Goal: Task Accomplishment & Management: Manage account settings

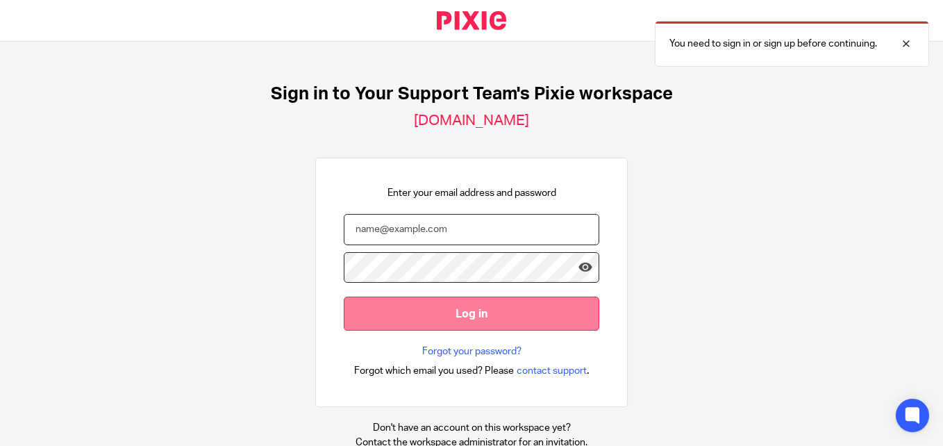
type input "[PERSON_NAME][EMAIL_ADDRESS][DOMAIN_NAME]"
click at [461, 318] on input "Log in" at bounding box center [472, 314] width 256 height 34
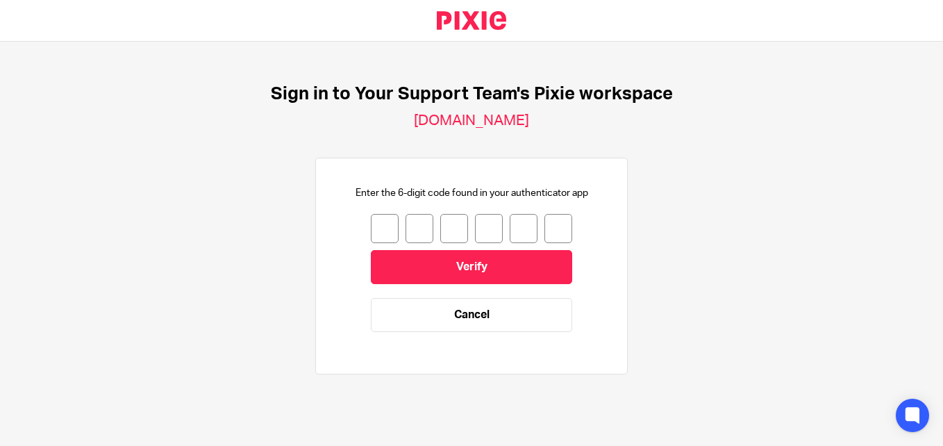
click at [372, 220] on input "number" at bounding box center [385, 228] width 28 height 29
type input "8"
type input "7"
type input "9"
type input "6"
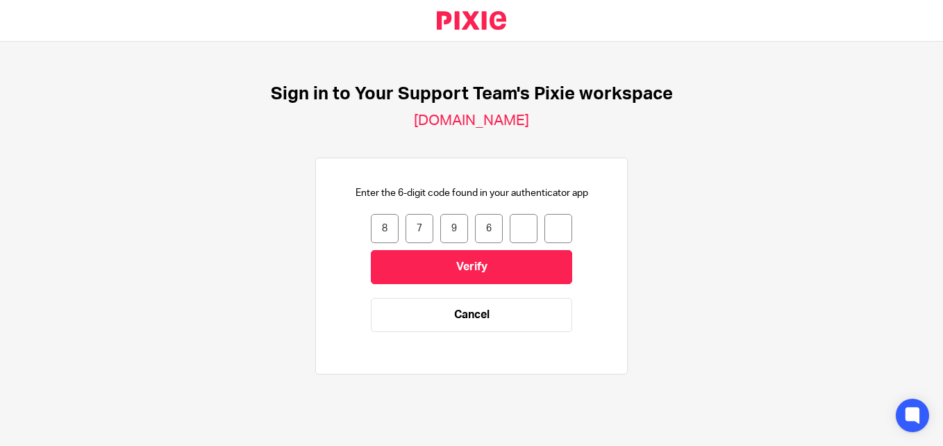
type input "2"
type input "3"
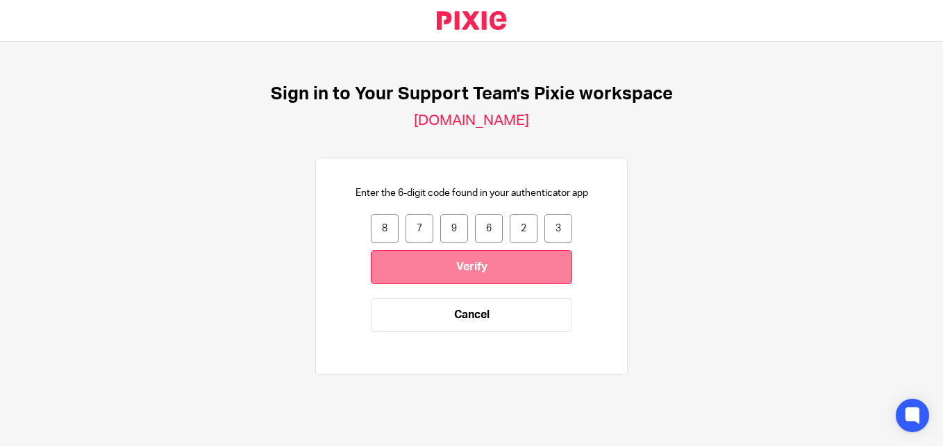
click at [495, 274] on input "Verify" at bounding box center [471, 267] width 201 height 34
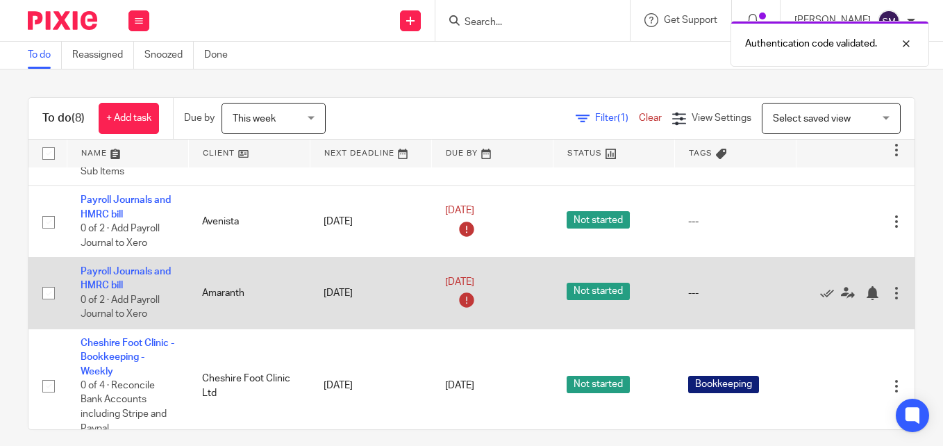
scroll to position [139, 0]
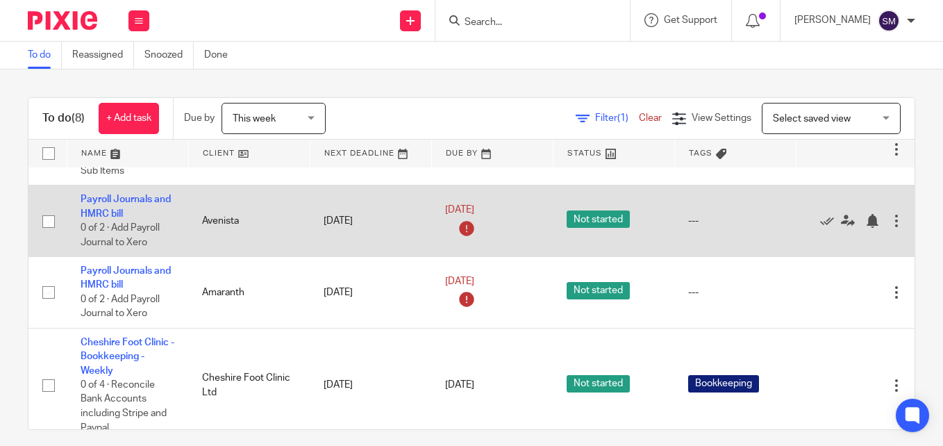
click at [43, 220] on input "checkbox" at bounding box center [48, 221] width 26 height 26
checkbox input "true"
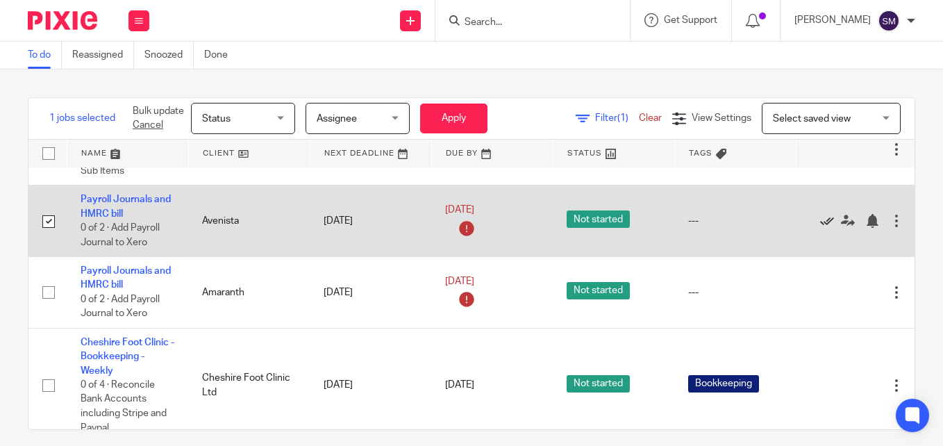
click at [825, 221] on icon at bounding box center [827, 221] width 14 height 14
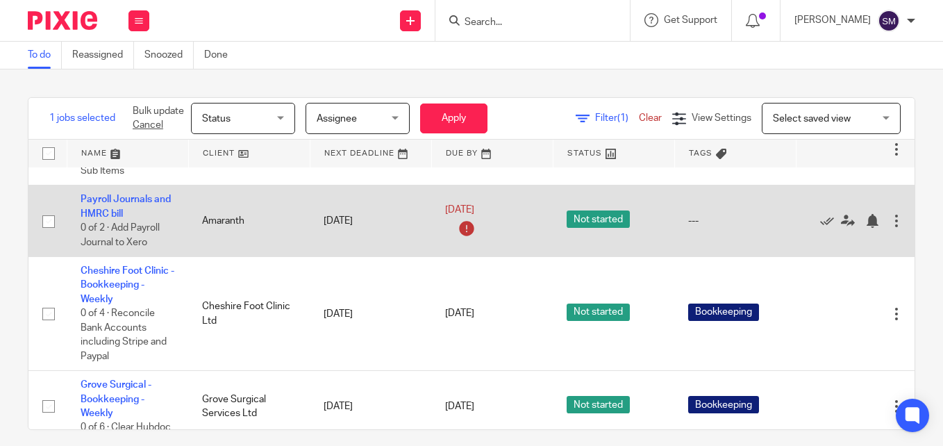
click at [52, 220] on input "checkbox" at bounding box center [48, 221] width 26 height 26
checkbox input "true"
click at [831, 222] on icon at bounding box center [827, 221] width 14 height 14
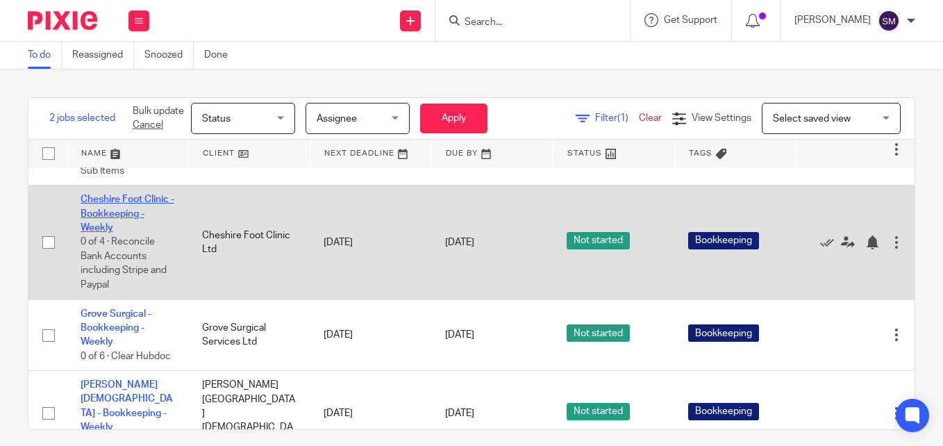
click at [132, 211] on link "Cheshire Foot Clinic - Bookkeeping - Weekly" at bounding box center [128, 214] width 94 height 38
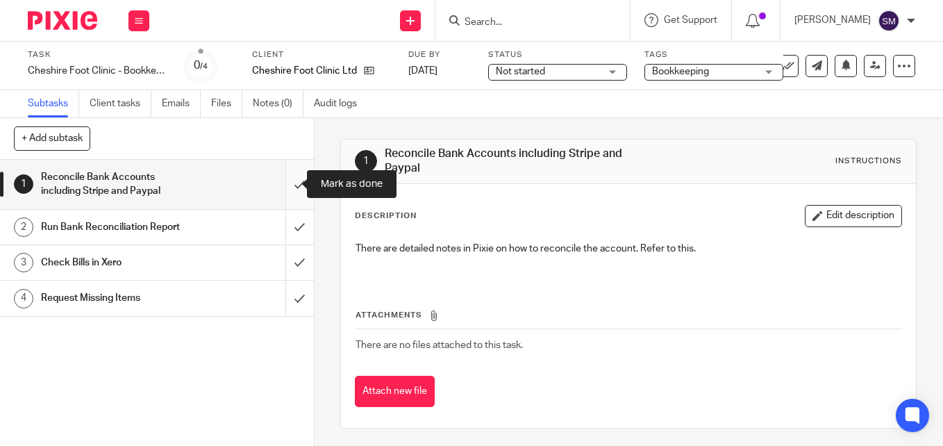
click at [284, 183] on input "submit" at bounding box center [157, 184] width 314 height 49
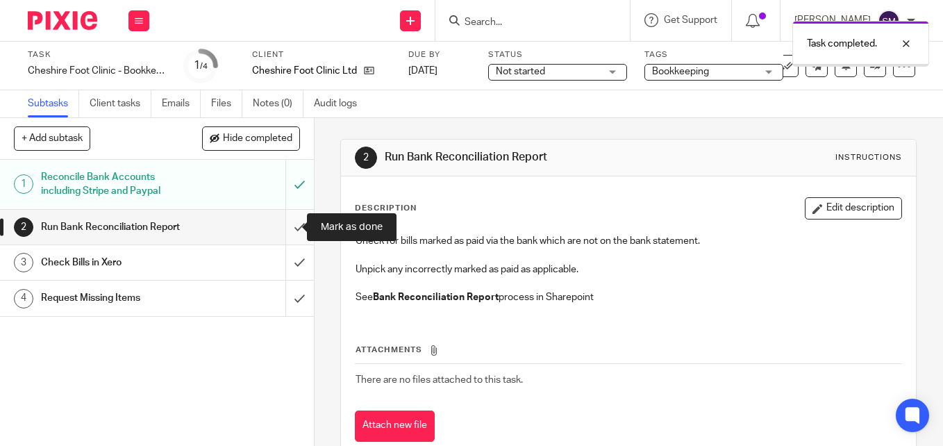
click at [286, 227] on input "submit" at bounding box center [157, 227] width 314 height 35
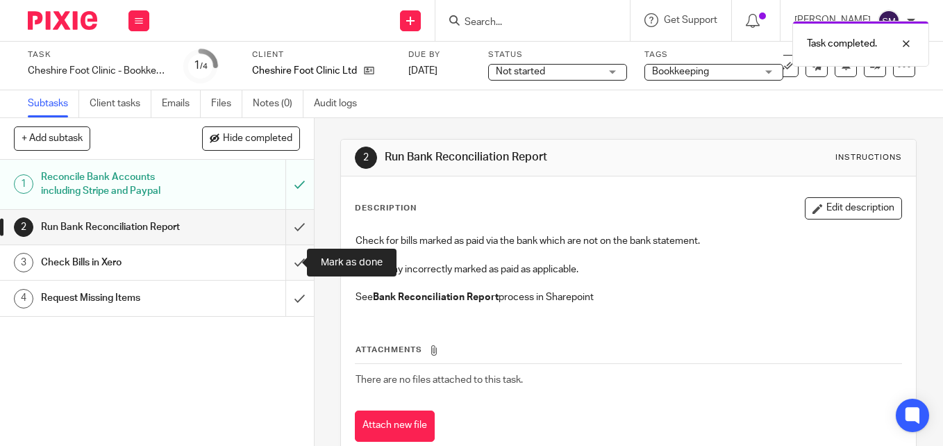
click at [283, 257] on input "submit" at bounding box center [157, 262] width 314 height 35
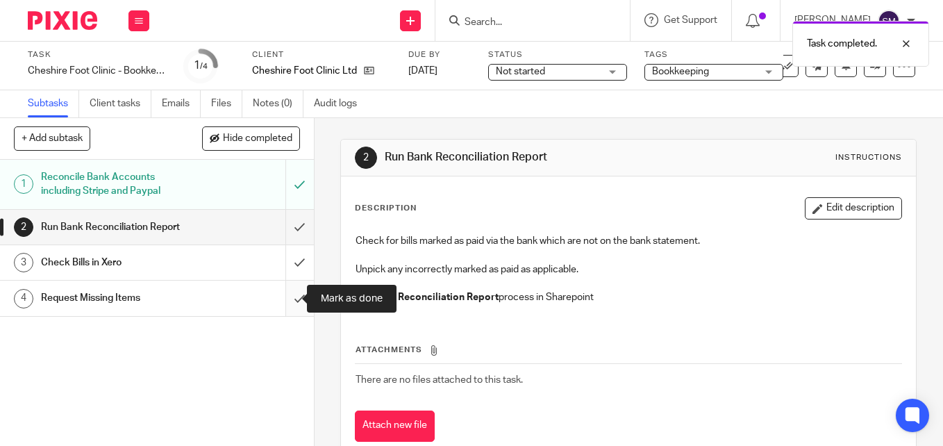
click at [287, 286] on input "submit" at bounding box center [157, 298] width 314 height 35
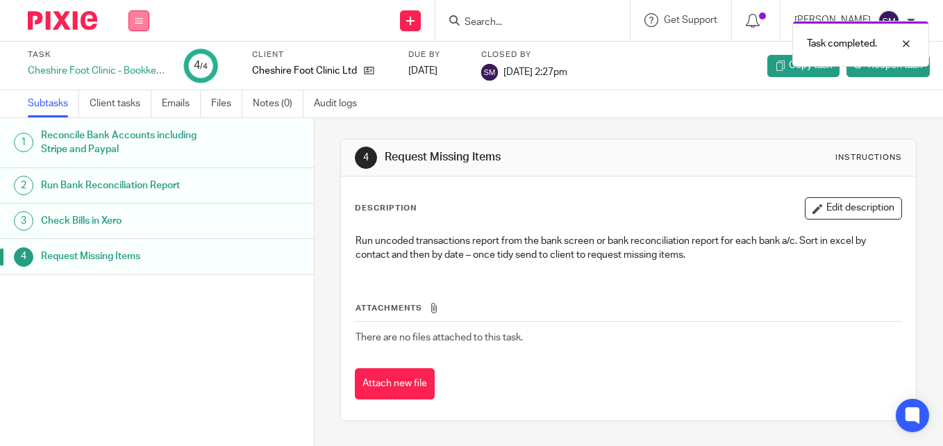
click at [138, 26] on button at bounding box center [139, 20] width 21 height 21
click at [134, 62] on link "Work" at bounding box center [132, 65] width 24 height 10
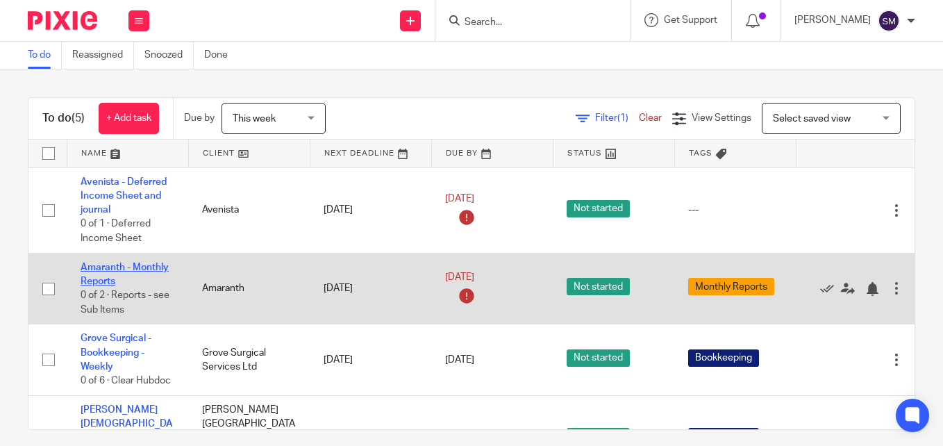
click at [90, 267] on link "Amaranth - Monthly Reports" at bounding box center [125, 275] width 88 height 24
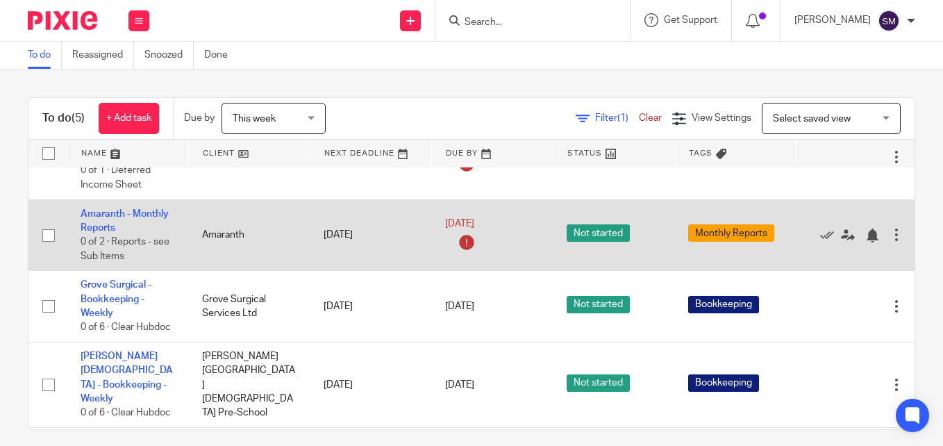
scroll to position [69, 0]
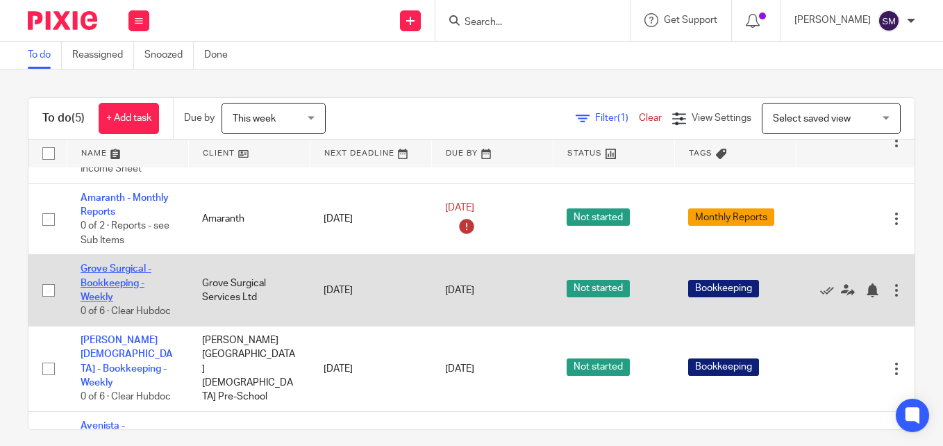
click at [110, 281] on link "Grove Surgical - Bookkeeping - Weekly" at bounding box center [116, 283] width 71 height 38
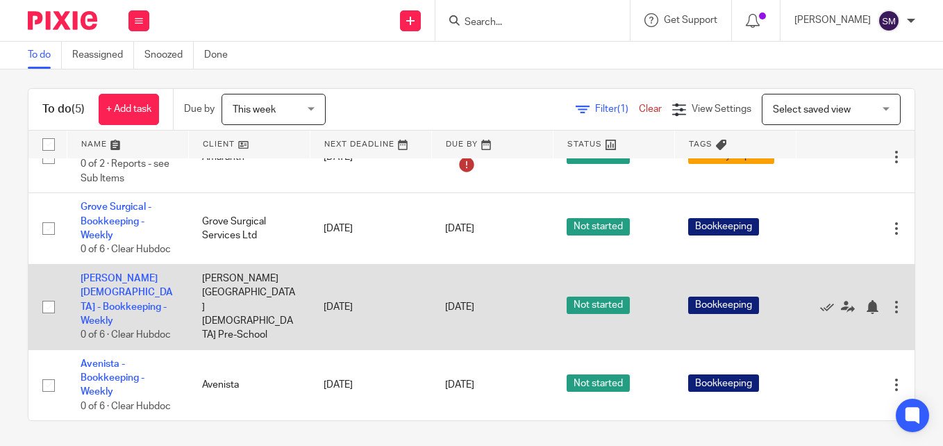
scroll to position [12, 0]
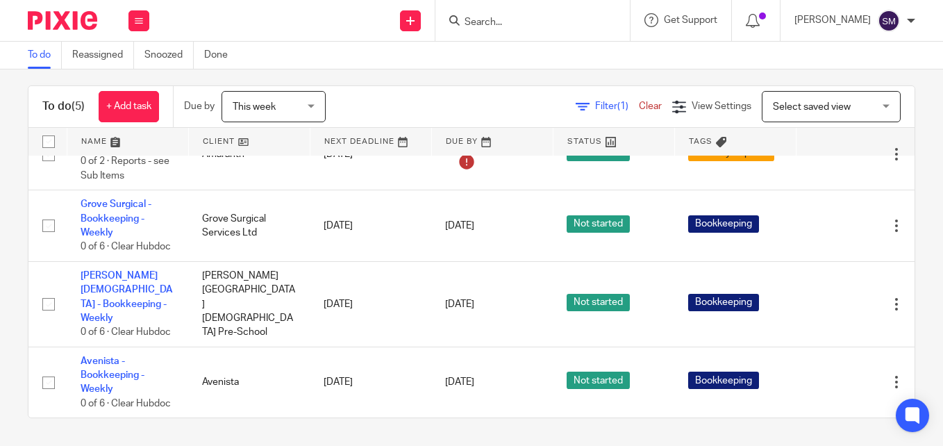
click at [282, 97] on span "This week" at bounding box center [270, 106] width 74 height 29
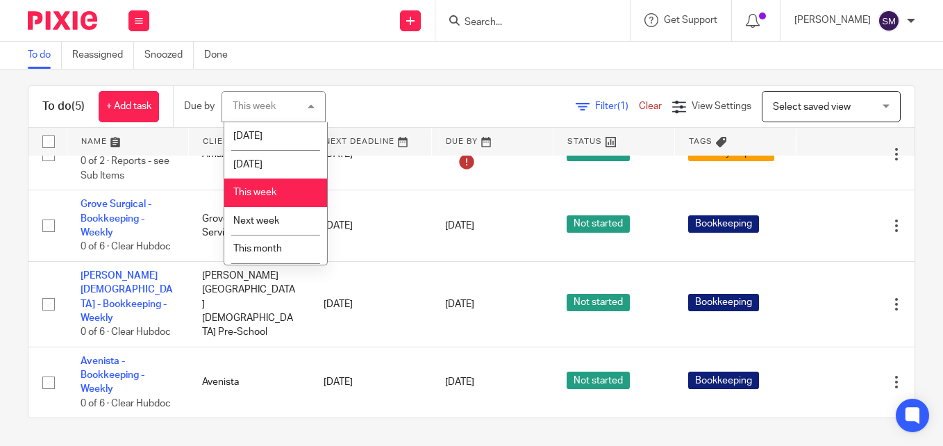
click at [385, 87] on div "To do (5) + Add task Due by This week This week [DATE] [DATE] This week Next we…" at bounding box center [471, 107] width 886 height 42
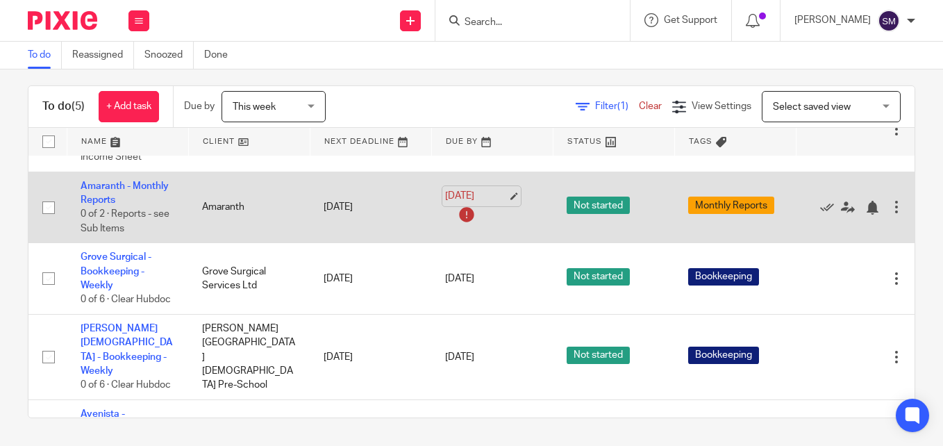
scroll to position [133, 0]
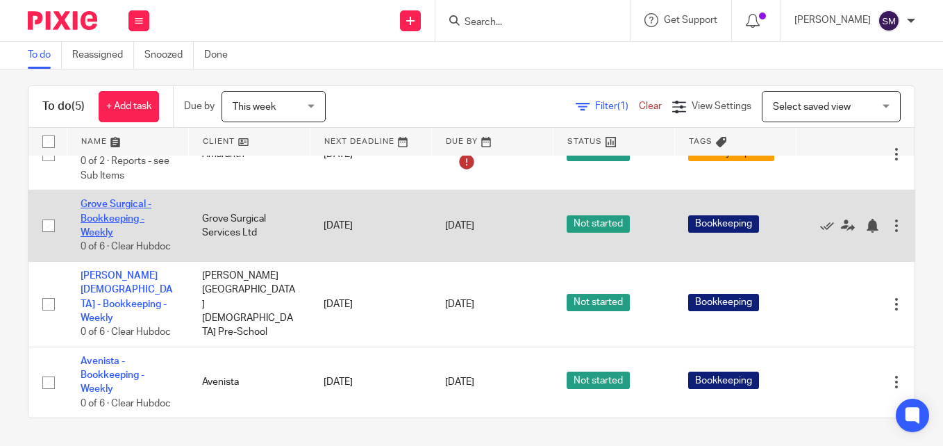
click at [113, 204] on link "Grove Surgical - Bookkeeping - Weekly" at bounding box center [116, 218] width 71 height 38
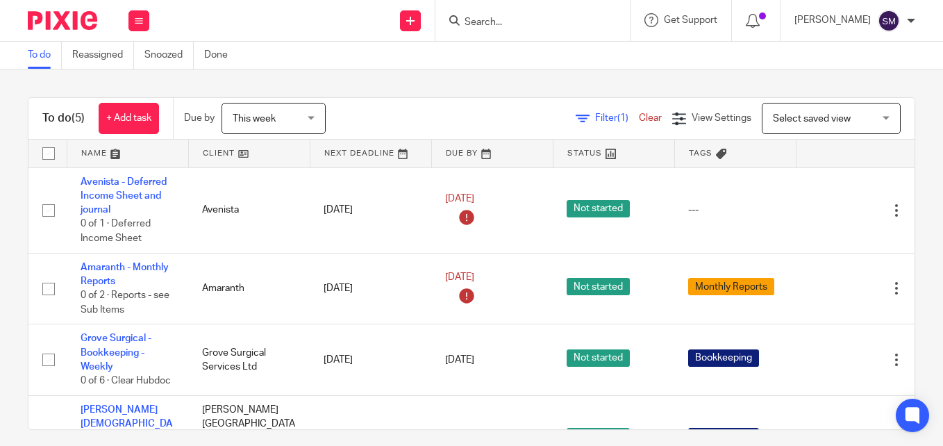
drag, startPoint x: 480, startPoint y: 16, endPoint x: 473, endPoint y: 22, distance: 8.9
click at [478, 19] on input "Search" at bounding box center [525, 23] width 125 height 13
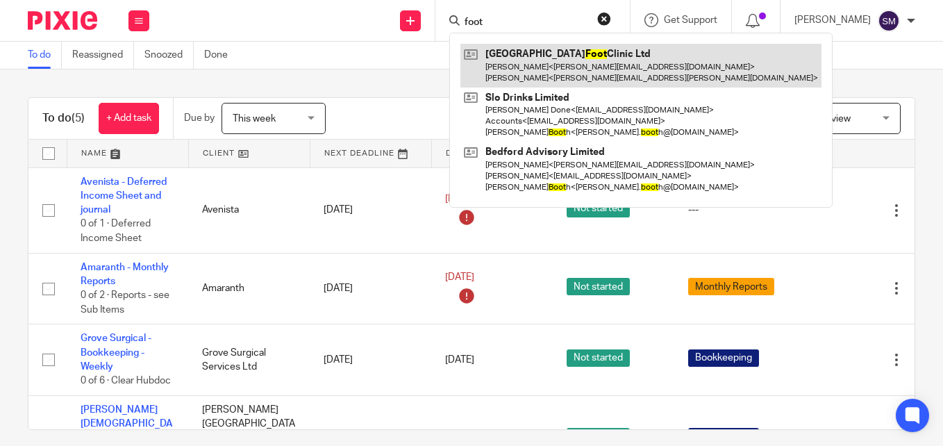
type input "foot"
click at [506, 63] on link at bounding box center [641, 65] width 361 height 43
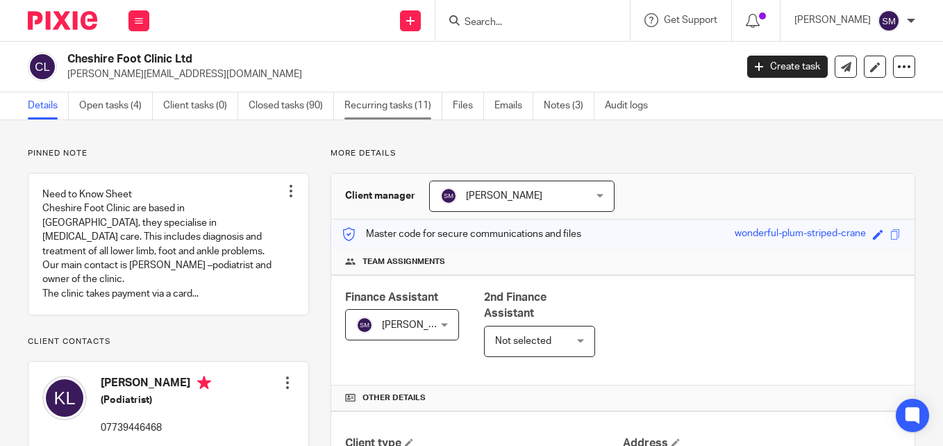
click at [375, 108] on link "Recurring tasks (11)" at bounding box center [394, 105] width 98 height 27
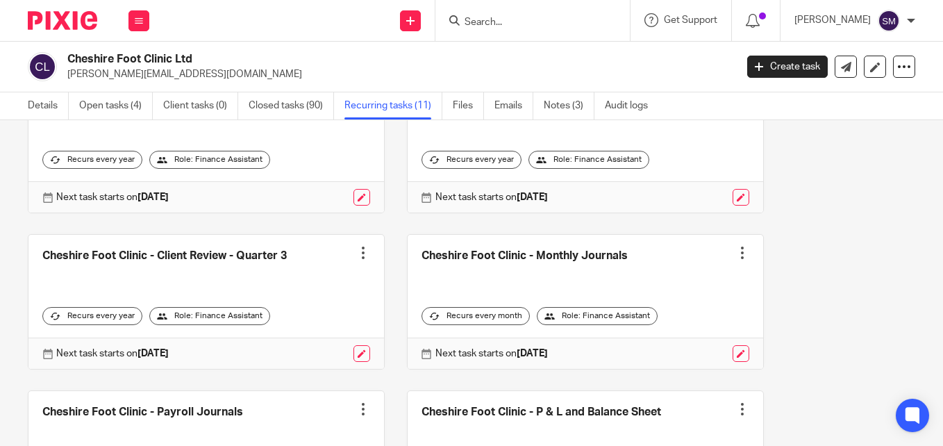
scroll to position [347, 0]
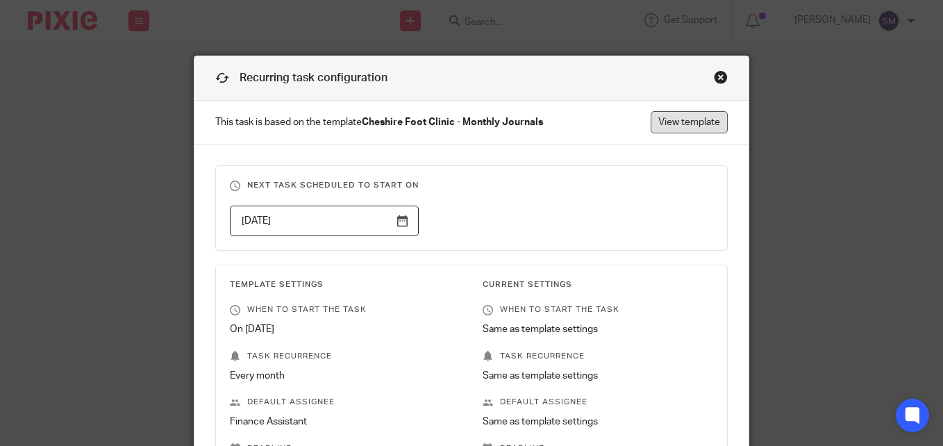
click at [679, 129] on link "View template" at bounding box center [689, 122] width 77 height 22
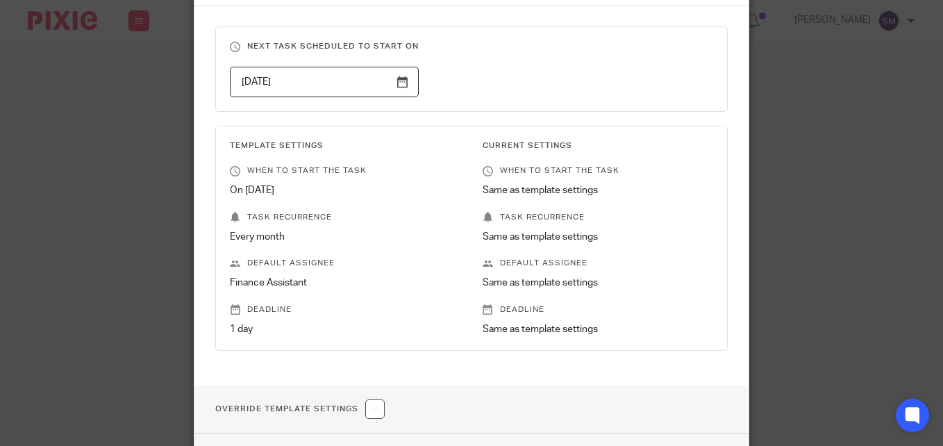
scroll to position [241, 0]
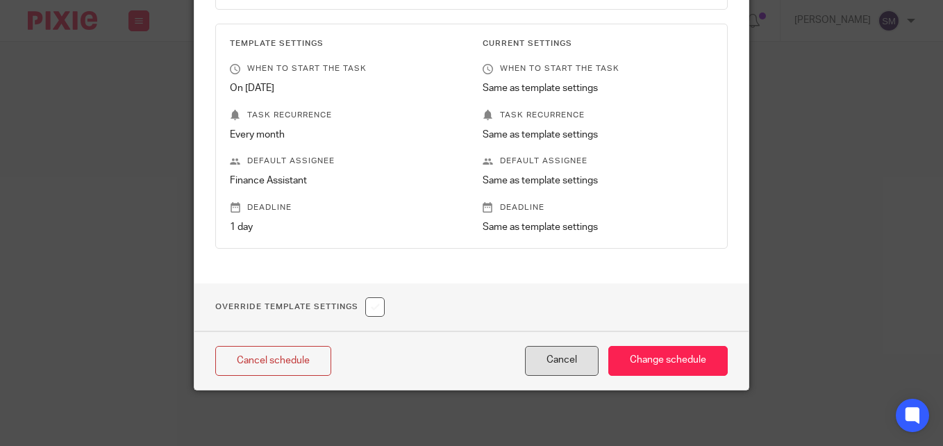
click at [581, 352] on button "Cancel" at bounding box center [562, 361] width 74 height 30
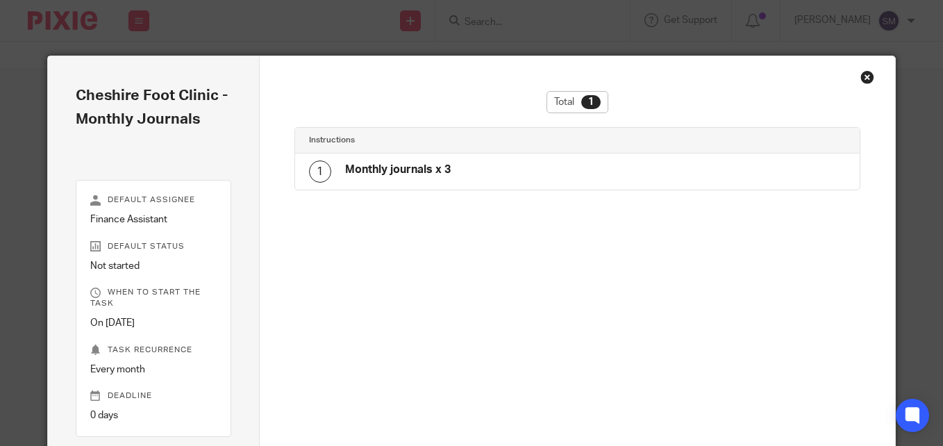
click at [400, 168] on h4 "Monthly journals x 3" at bounding box center [398, 170] width 106 height 15
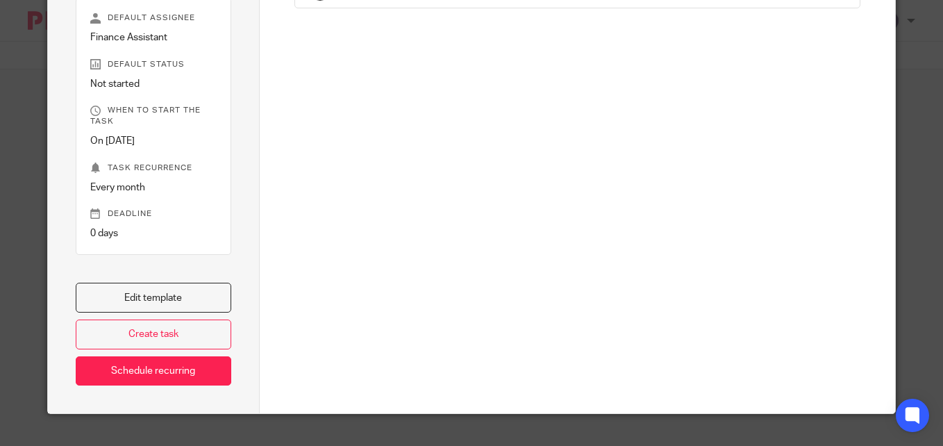
scroll to position [206, 0]
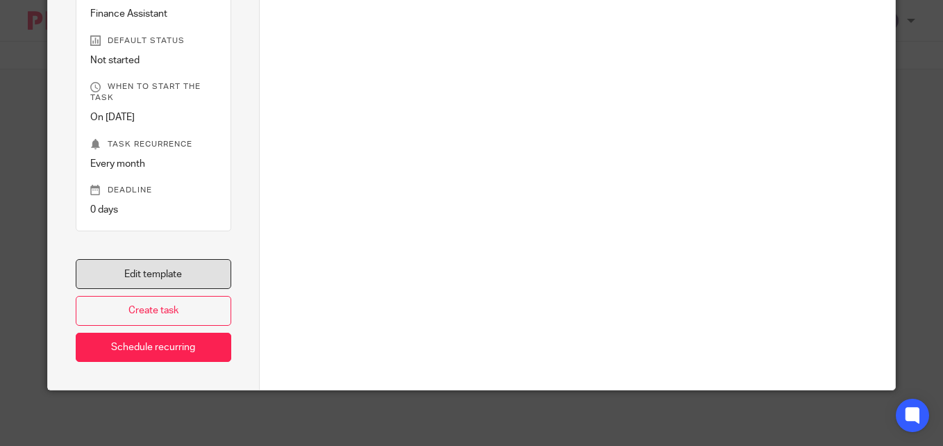
click at [101, 272] on link "Edit template" at bounding box center [154, 274] width 156 height 30
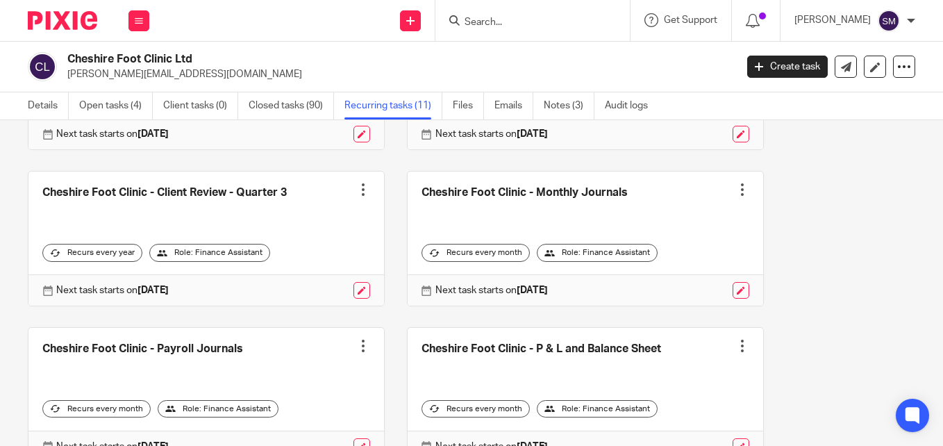
scroll to position [317, 0]
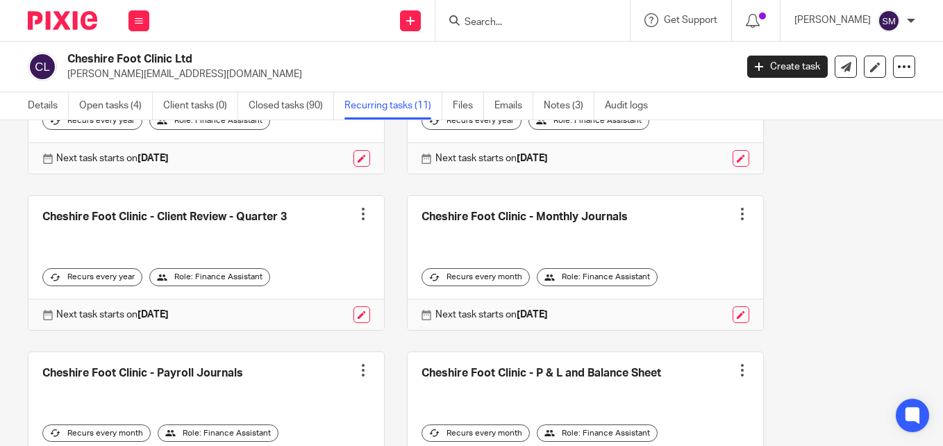
click at [560, 215] on link at bounding box center [586, 263] width 356 height 134
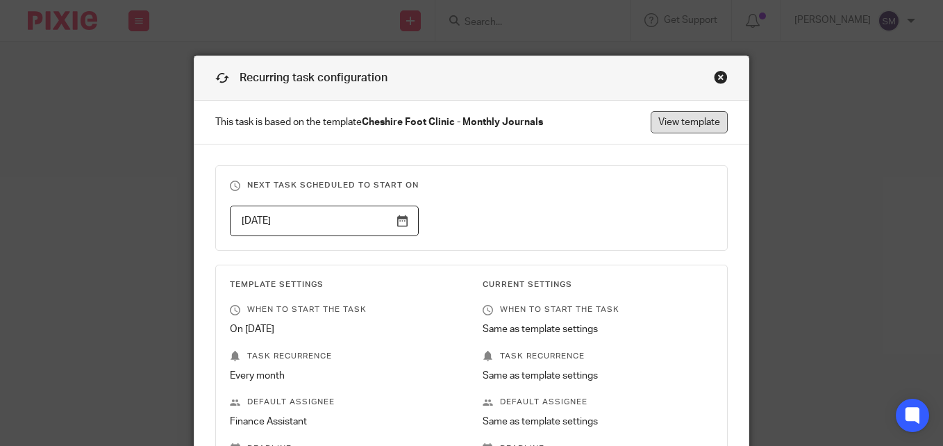
click at [701, 124] on link "View template" at bounding box center [689, 122] width 77 height 22
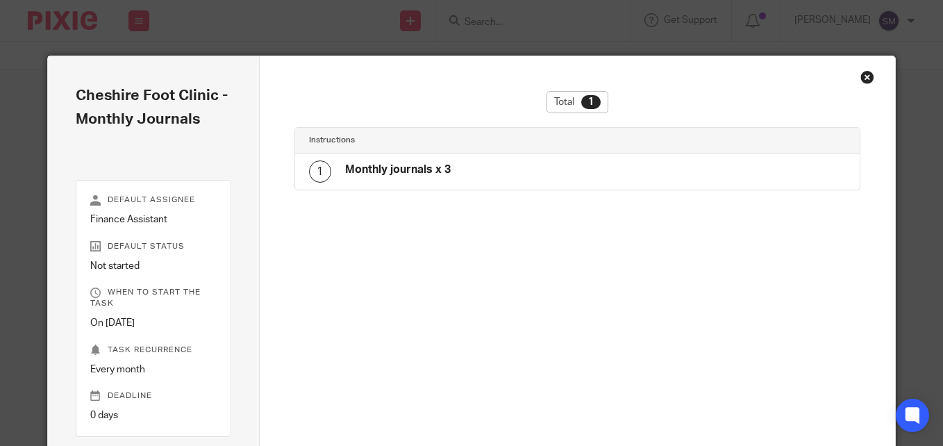
click at [399, 173] on h4 "Monthly journals x 3" at bounding box center [398, 170] width 106 height 15
drag, startPoint x: 399, startPoint y: 173, endPoint x: 369, endPoint y: 176, distance: 30.0
click at [366, 172] on h4 "Monthly journals x 3" at bounding box center [398, 170] width 106 height 15
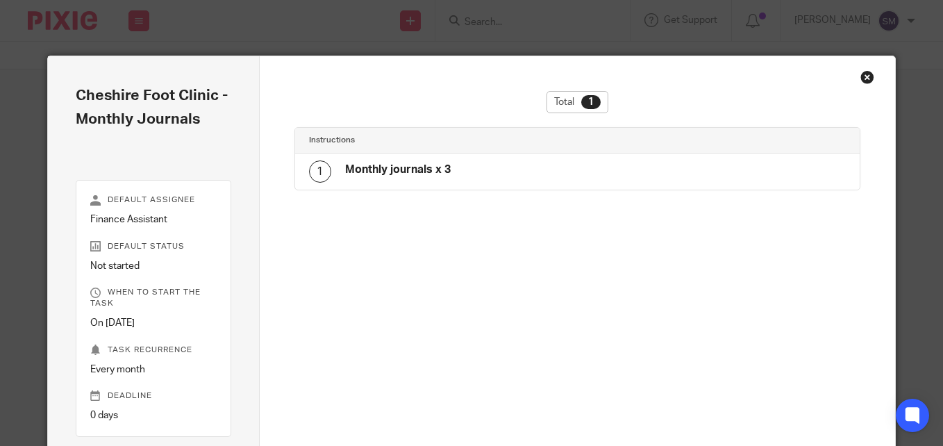
click at [572, 100] on div "Total 1" at bounding box center [578, 102] width 62 height 22
click at [861, 76] on div "Close this dialog window" at bounding box center [868, 77] width 14 height 14
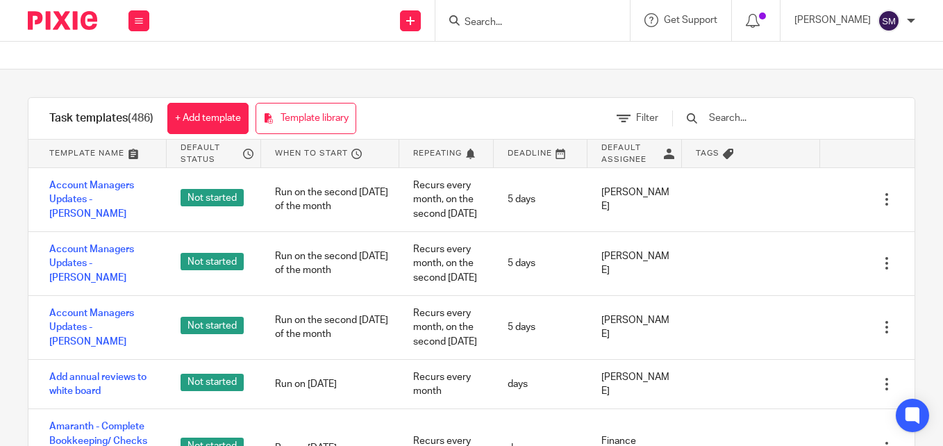
click at [543, 20] on input "Search" at bounding box center [525, 23] width 125 height 13
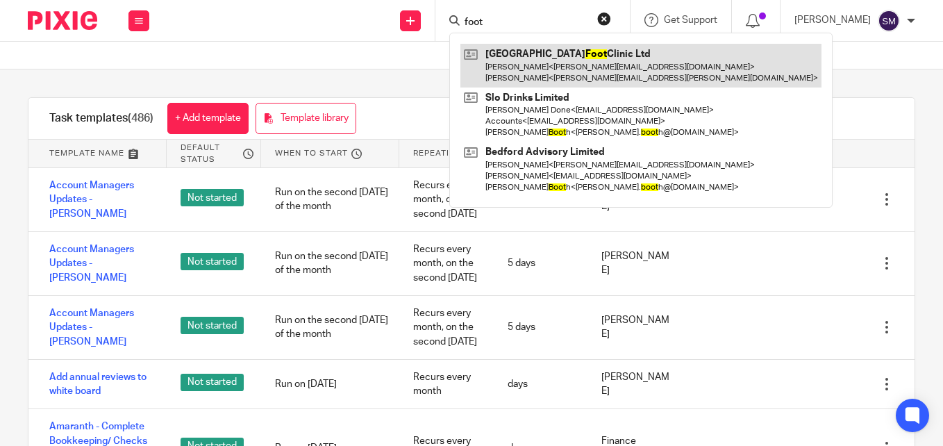
type input "foot"
click at [532, 60] on link at bounding box center [641, 65] width 361 height 43
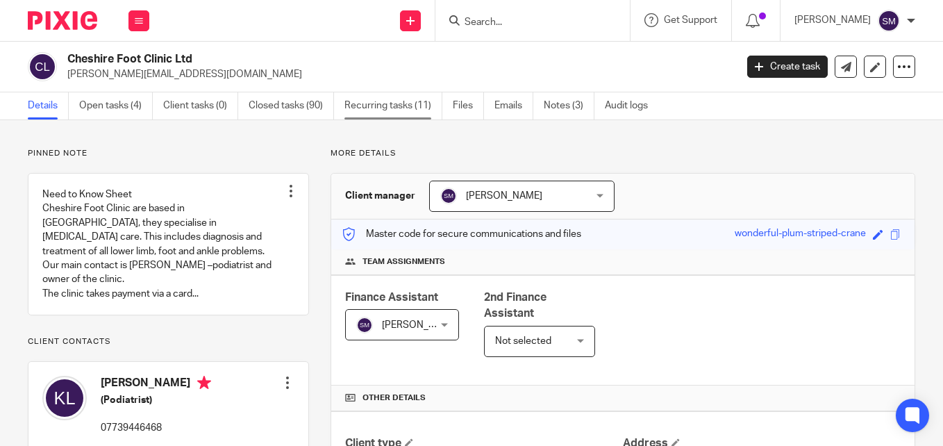
click at [390, 99] on link "Recurring tasks (11)" at bounding box center [394, 105] width 98 height 27
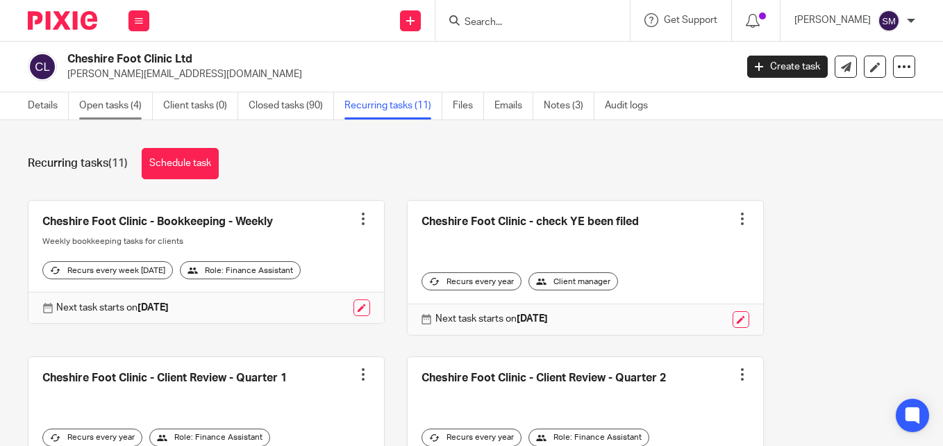
click at [99, 108] on link "Open tasks (4)" at bounding box center [116, 105] width 74 height 27
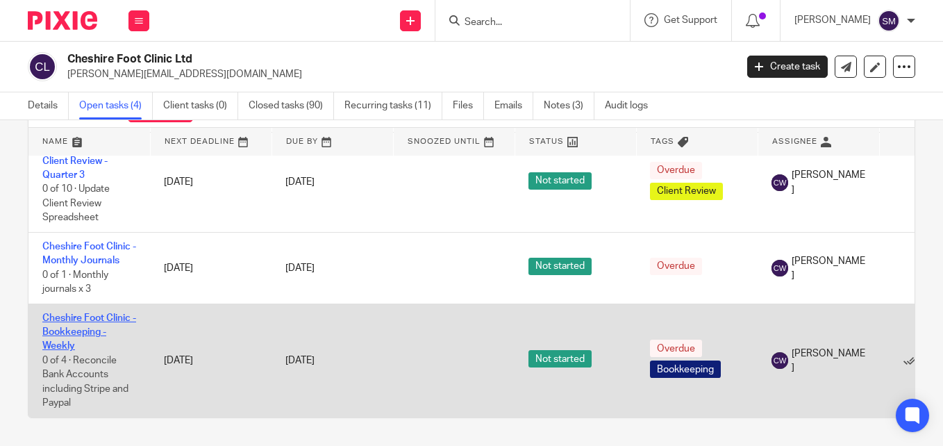
scroll to position [105, 0]
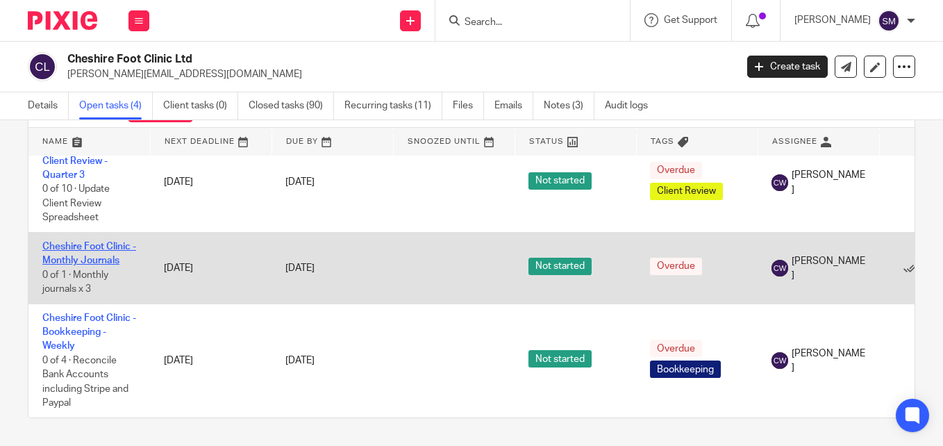
click at [111, 250] on link "Cheshire Foot Clinic - Monthly Journals" at bounding box center [89, 254] width 94 height 24
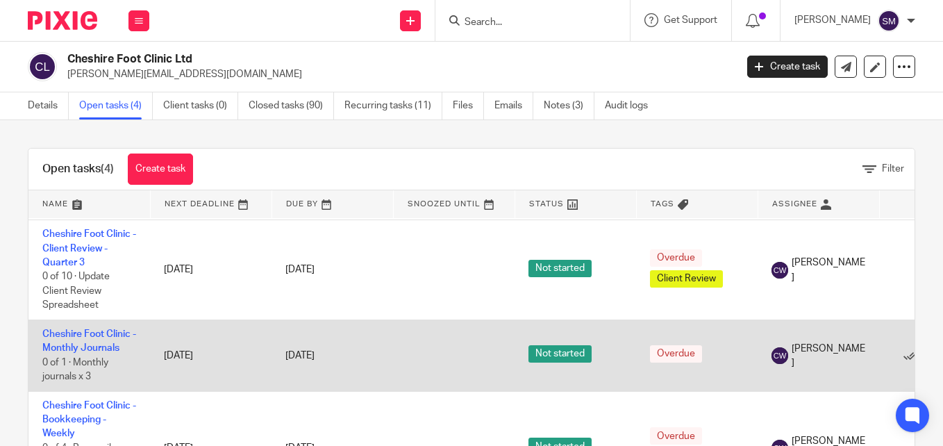
scroll to position [105, 0]
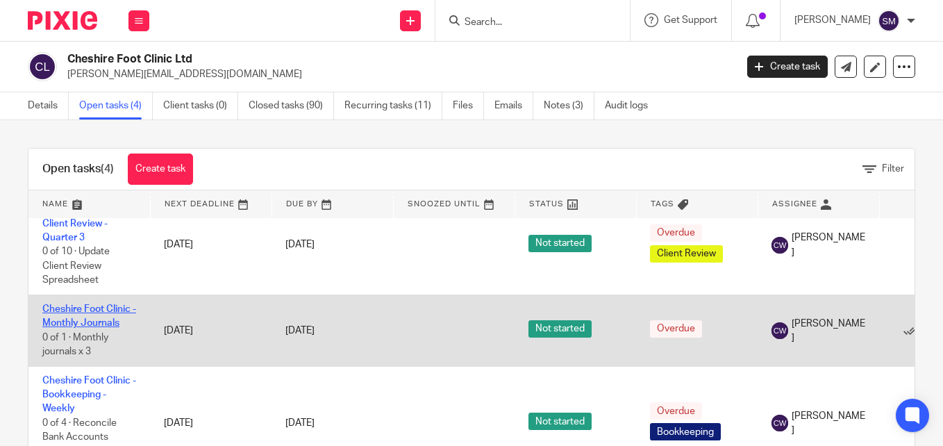
click at [110, 310] on link "Cheshire Foot Clinic - Monthly Journals" at bounding box center [89, 316] width 94 height 24
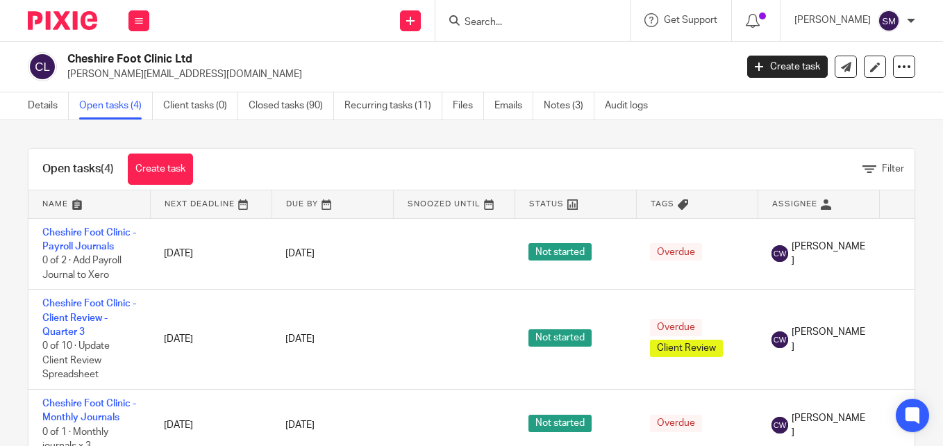
click at [522, 19] on input "Search" at bounding box center [525, 23] width 125 height 13
click button "submit" at bounding box center [0, 0] width 0 height 0
click at [550, 30] on div at bounding box center [533, 20] width 195 height 41
click at [529, 18] on input "Search" at bounding box center [525, 23] width 125 height 13
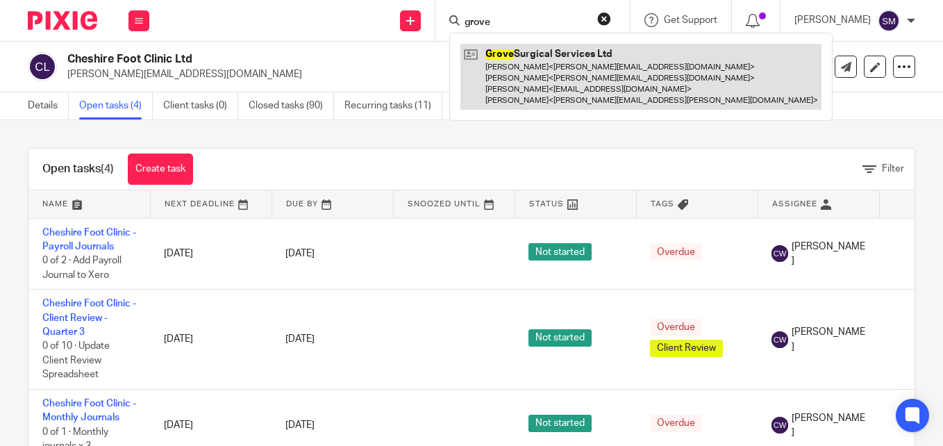
type input "grove"
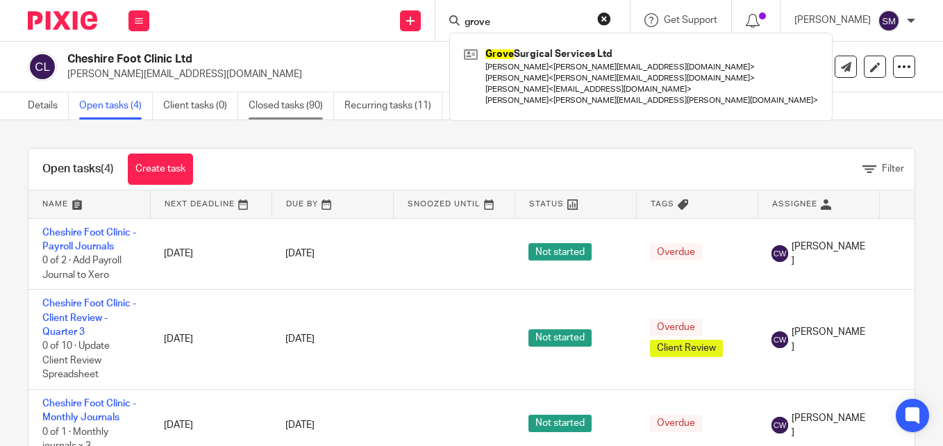
click at [300, 93] on link "Closed tasks (90)" at bounding box center [291, 105] width 85 height 27
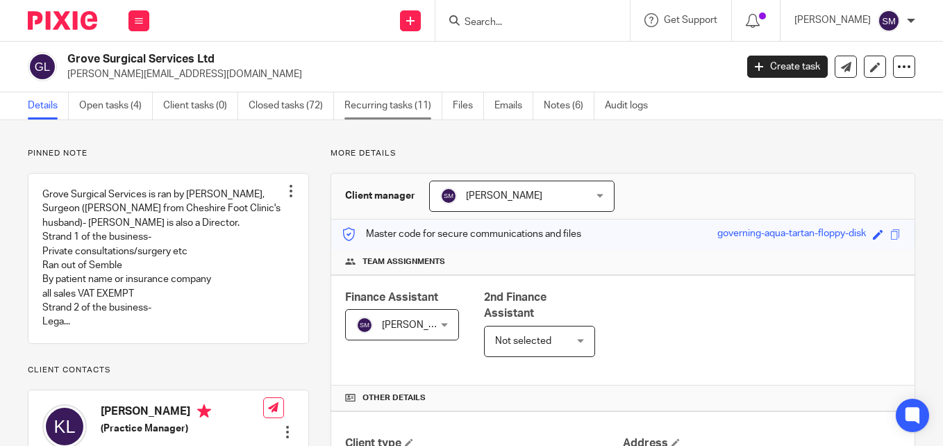
click at [413, 104] on link "Recurring tasks (11)" at bounding box center [394, 105] width 98 height 27
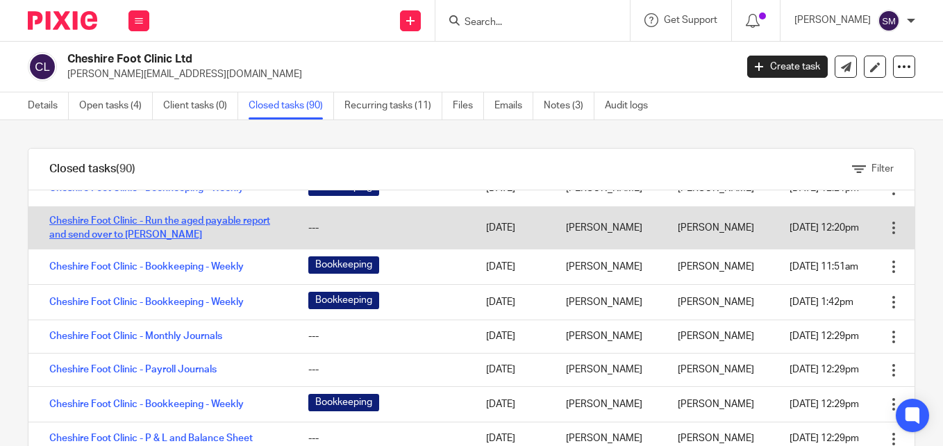
scroll to position [139, 0]
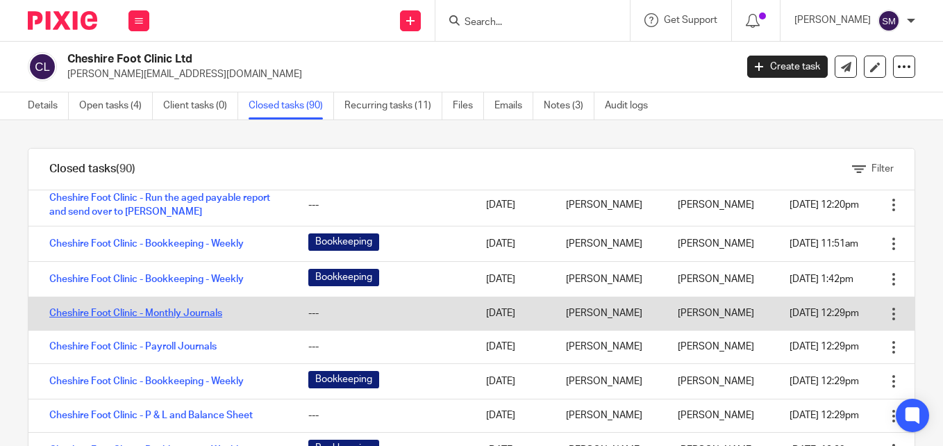
click at [181, 318] on link "Cheshire Foot Clinic - Monthly Journals" at bounding box center [135, 313] width 173 height 10
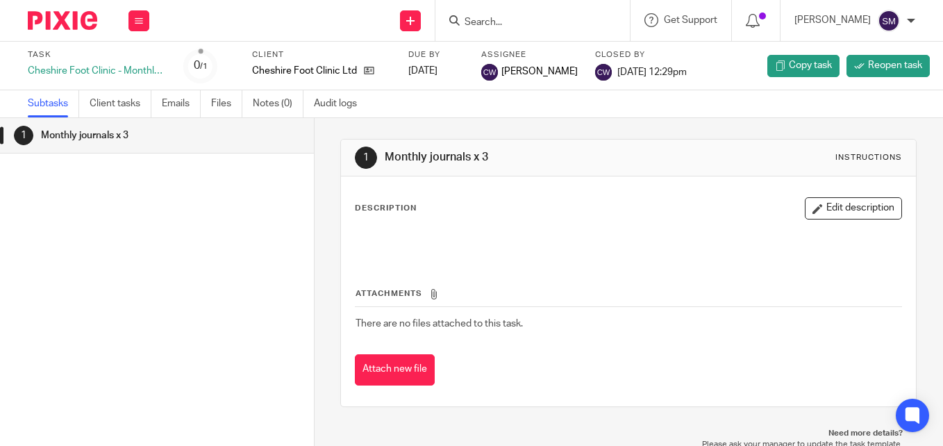
scroll to position [4, 0]
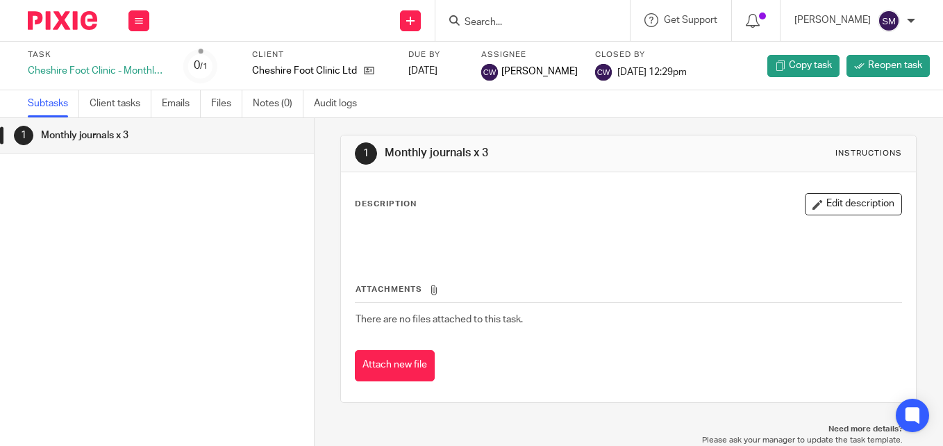
click at [463, 24] on input "Search" at bounding box center [525, 23] width 125 height 13
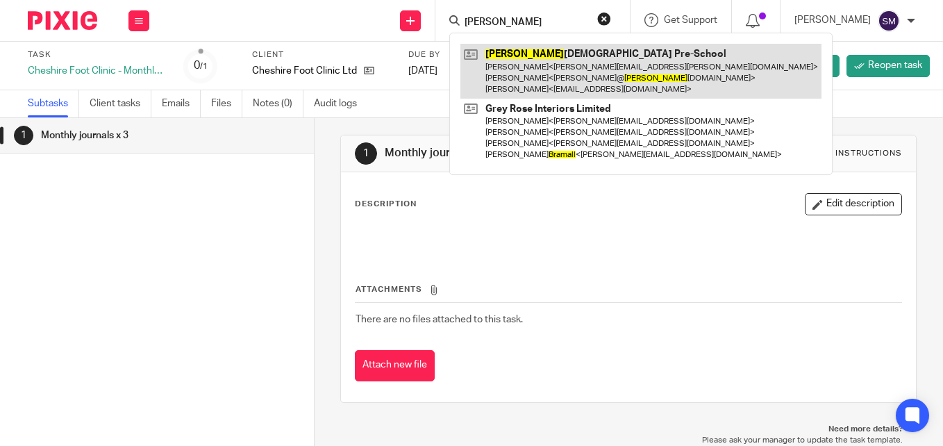
type input "bramhall"
click at [508, 65] on link at bounding box center [641, 71] width 361 height 55
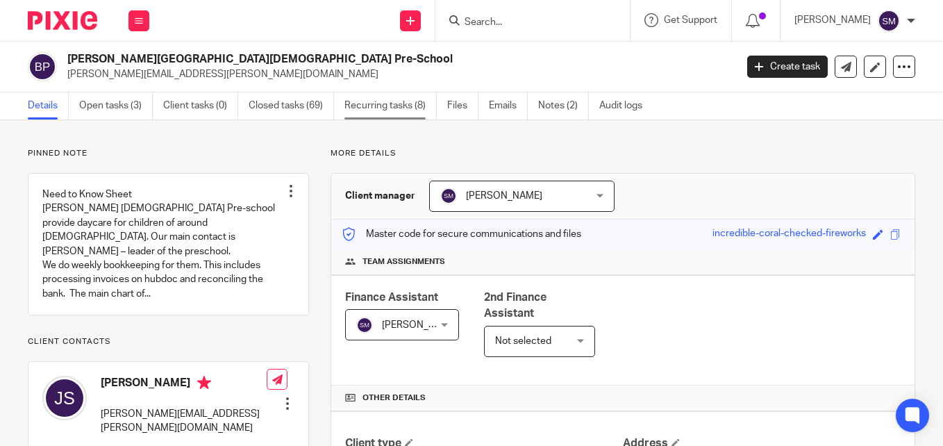
click at [361, 106] on link "Recurring tasks (8)" at bounding box center [391, 105] width 92 height 27
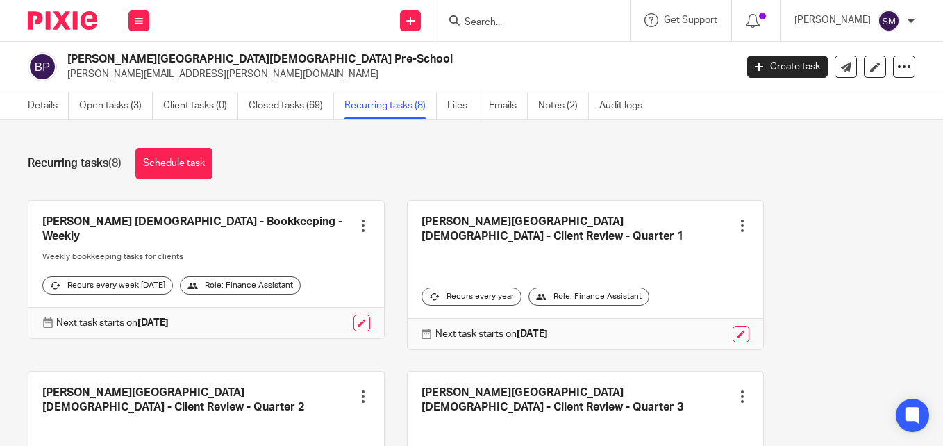
click at [636, 155] on div "Recurring tasks (8) Schedule task" at bounding box center [472, 163] width 888 height 31
click at [470, 18] on input "Search" at bounding box center [525, 23] width 125 height 13
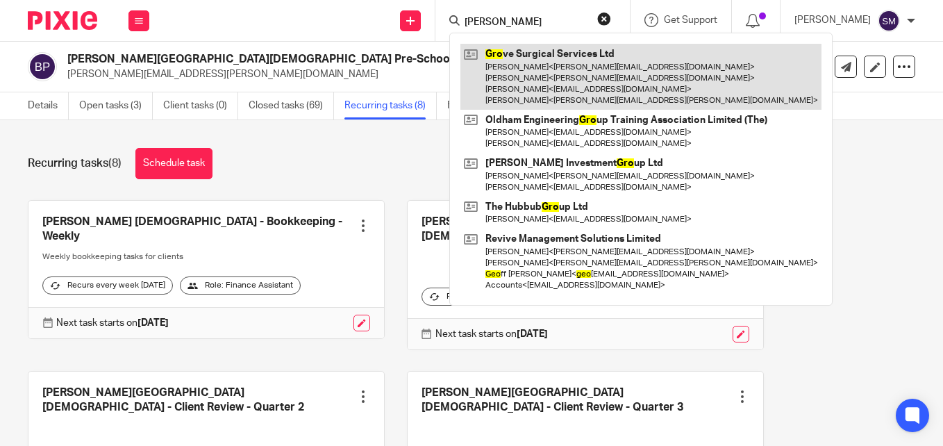
type input "gero"
click at [495, 57] on link at bounding box center [641, 77] width 361 height 66
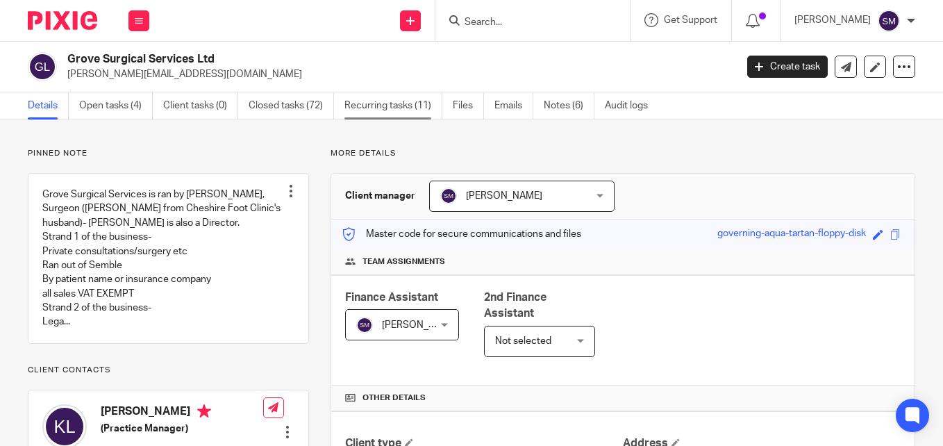
drag, startPoint x: 375, startPoint y: 104, endPoint x: 399, endPoint y: 108, distance: 24.0
click at [375, 103] on link "Recurring tasks (11)" at bounding box center [394, 105] width 98 height 27
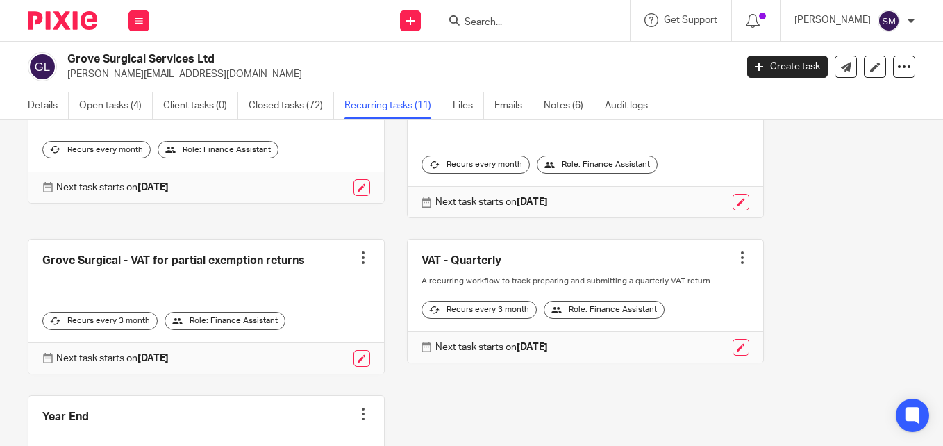
scroll to position [595, 0]
